Goal: Use online tool/utility: Utilize a website feature to perform a specific function

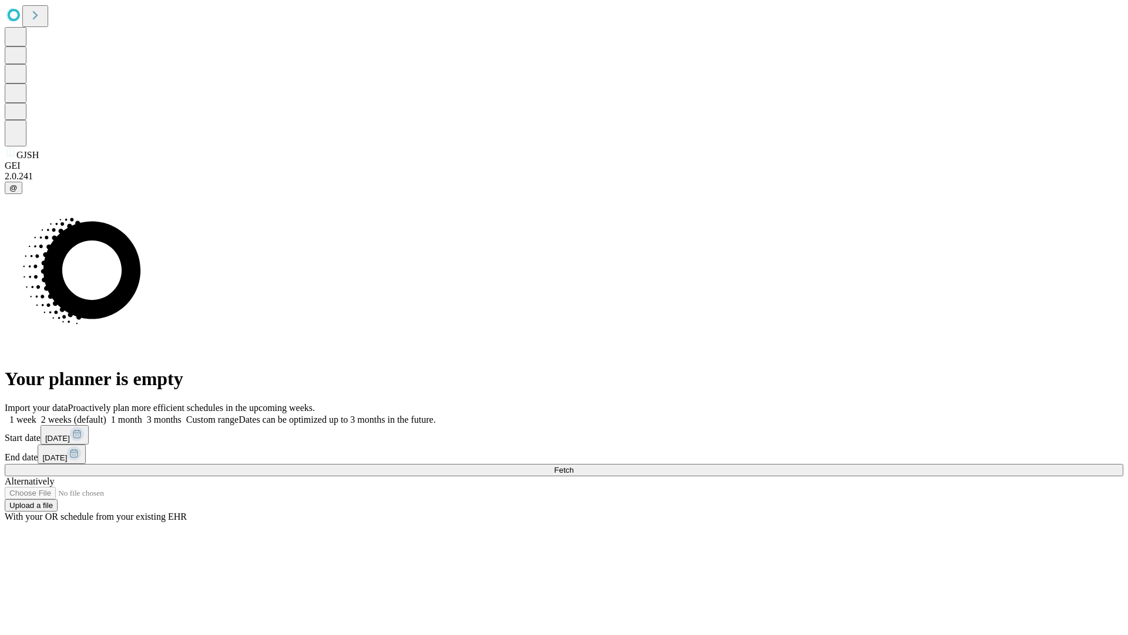
click at [573, 465] on span "Fetch" at bounding box center [563, 469] width 19 height 9
